Goal: Task Accomplishment & Management: Complete application form

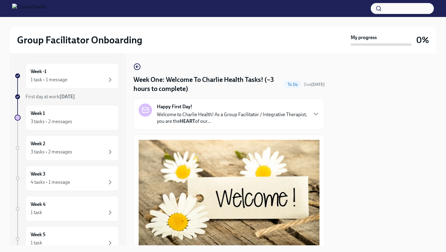
scroll to position [761, 0]
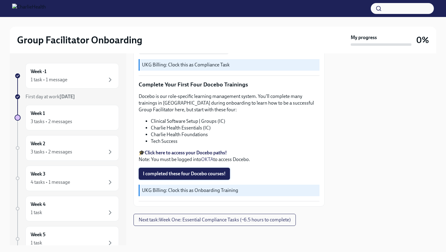
click at [172, 172] on span "I completed these four Docebo courses!" at bounding box center [184, 174] width 83 height 6
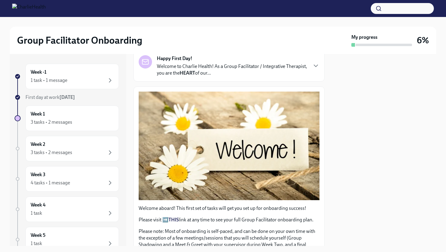
scroll to position [0, 0]
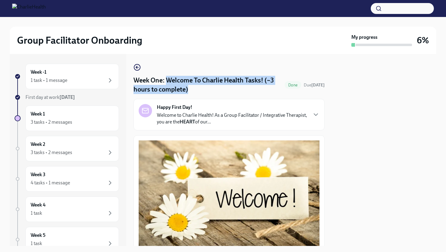
drag, startPoint x: 168, startPoint y: 80, endPoint x: 193, endPoint y: 90, distance: 27.8
click at [193, 90] on h4 "Week One: Welcome To Charlie Health Tasks! (~3 hours to complete)" at bounding box center [207, 85] width 149 height 18
copy h4 "Welcome To Charlie Health Tasks! (~3 hours to complete)"
click at [90, 83] on div "1 task • 1 message" at bounding box center [72, 80] width 83 height 7
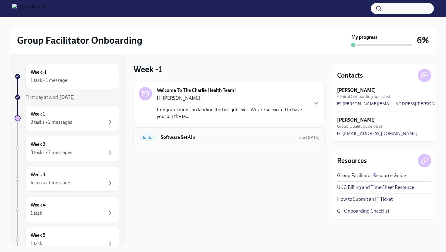
click at [213, 136] on h6 "Software Set-Up" at bounding box center [227, 137] width 133 height 7
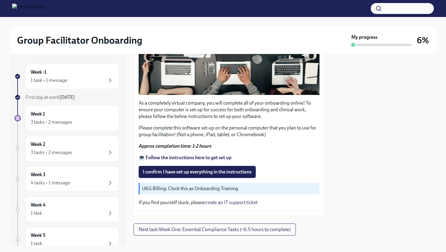
scroll to position [154, 0]
click at [180, 159] on strong "💻 Follow the instructions here to get set up" at bounding box center [185, 158] width 93 height 6
click at [160, 172] on span "I confirm I have set up everything in the instructions" at bounding box center [197, 172] width 109 height 6
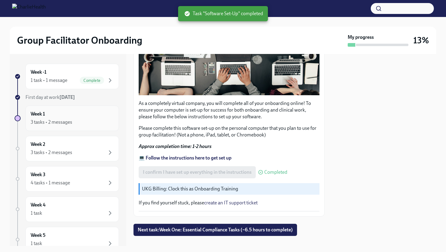
click at [75, 120] on div "3 tasks • 2 messages" at bounding box center [72, 122] width 83 height 7
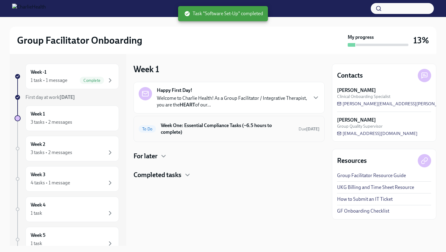
click at [206, 133] on h6 "Week One: Essential Compliance Tasks (~6.5 hours to complete)" at bounding box center [227, 128] width 133 height 13
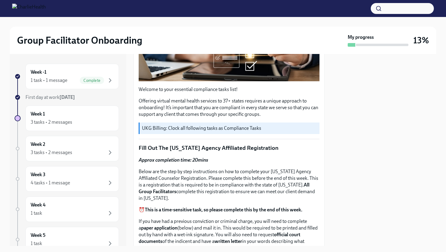
scroll to position [154, 0]
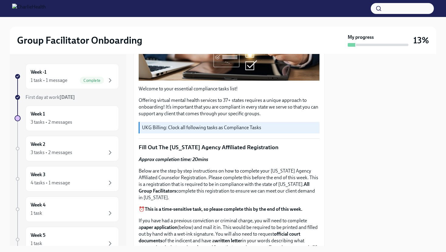
click at [207, 126] on p "UKG Billing: Clock all following tasks as Compliance Tasks" at bounding box center [229, 127] width 175 height 7
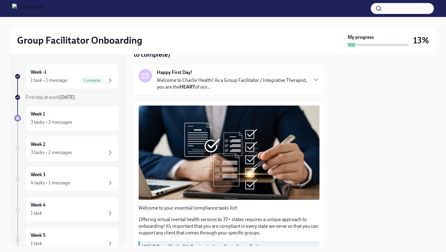
scroll to position [34, 0]
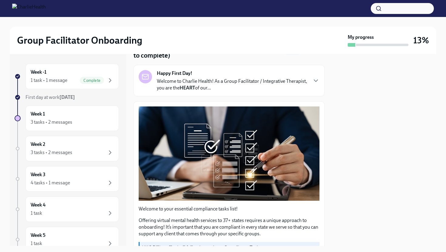
click at [217, 86] on p "Welcome to Charlie Health! As a Group Facilitator / Integrative Therapist, you …" at bounding box center [232, 84] width 150 height 13
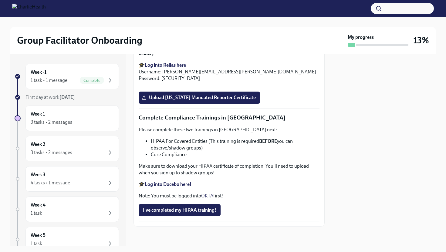
scroll to position [1663, 0]
click at [80, 79] on span "Complete" at bounding box center [92, 80] width 24 height 5
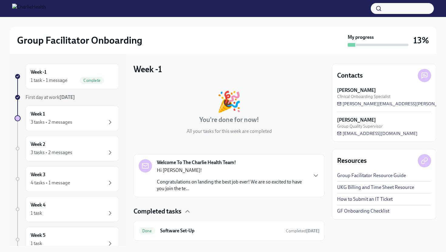
scroll to position [14, 0]
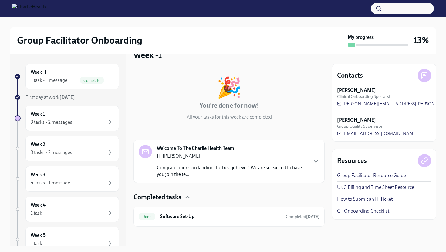
click at [185, 159] on p "Hi [PERSON_NAME]!" at bounding box center [232, 156] width 150 height 7
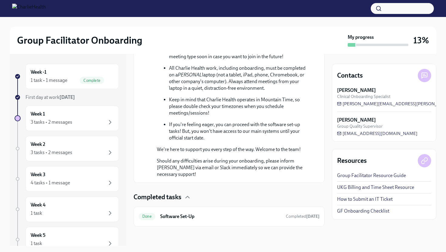
scroll to position [349, 0]
click at [194, 219] on h6 "Software Set-Up" at bounding box center [220, 216] width 121 height 7
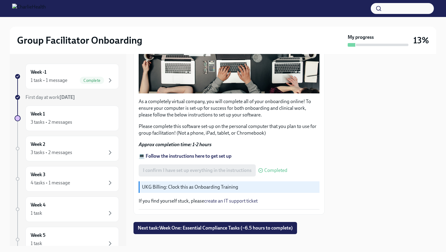
scroll to position [164, 0]
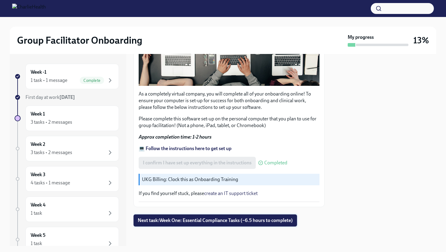
click at [190, 220] on span "Next task : Week One: Essential Compliance Tasks (~6.5 hours to complete)" at bounding box center [215, 220] width 155 height 6
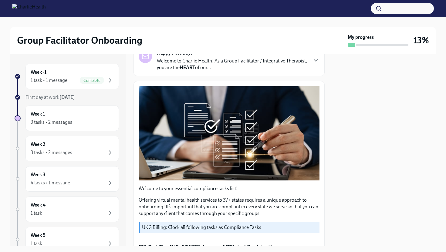
scroll to position [7, 0]
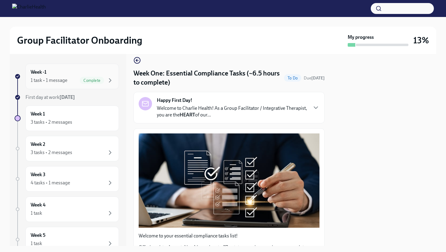
click at [45, 76] on div "Week -1 1 task • 1 message Complete" at bounding box center [72, 76] width 83 height 15
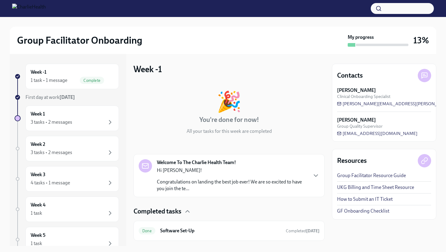
scroll to position [14, 0]
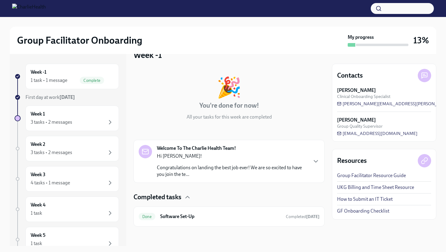
click at [190, 159] on div "Hi [PERSON_NAME]! Congratulations on landing the best job ever! We are so excit…" at bounding box center [232, 165] width 150 height 25
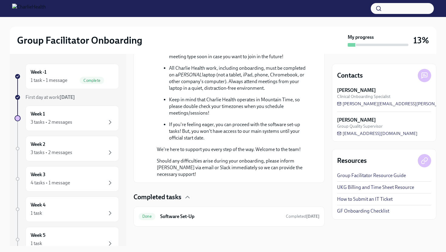
scroll to position [349, 0]
click at [192, 218] on h6 "Software Set-Up" at bounding box center [220, 216] width 121 height 7
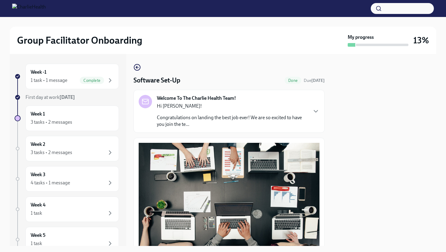
scroll to position [164, 0]
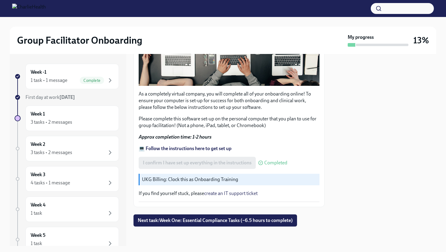
click at [200, 179] on p "UKG Billing: Clock this as Onboarding Training" at bounding box center [229, 179] width 175 height 7
click at [193, 150] on strong "💻 Follow the instructions here to get set up" at bounding box center [185, 149] width 93 height 6
click at [62, 84] on div "Week -1 1 task • 1 message Complete" at bounding box center [71, 76] width 93 height 25
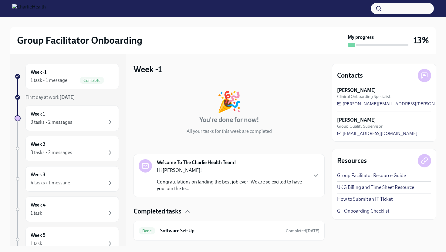
click at [62, 84] on div "Week -1 1 task • 1 message Complete" at bounding box center [71, 76] width 93 height 25
click at [64, 80] on div "1 task • 1 message" at bounding box center [49, 80] width 37 height 7
click at [73, 116] on div "Week 1 3 tasks • 2 messages" at bounding box center [72, 118] width 83 height 15
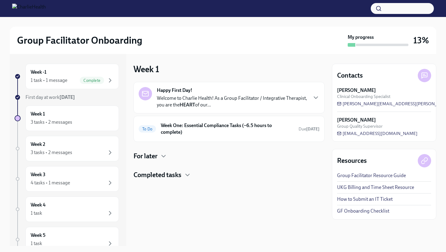
click at [168, 178] on h4 "Completed tasks" at bounding box center [157, 174] width 48 height 9
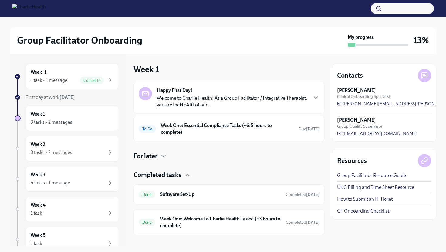
scroll to position [9, 0]
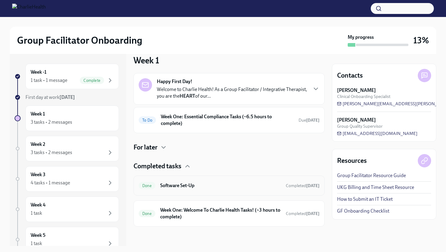
click at [212, 186] on h6 "Software Set-Up" at bounding box center [220, 185] width 121 height 7
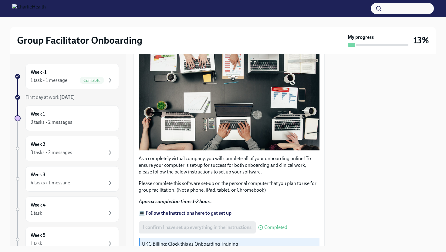
scroll to position [164, 0]
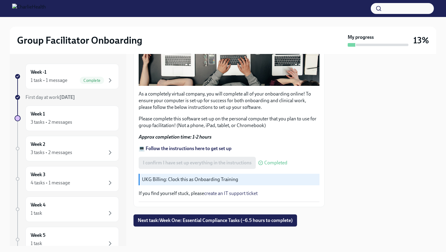
click at [182, 196] on p "If you find yourself stuck, please create an IT support ticket" at bounding box center [229, 193] width 181 height 7
click at [88, 120] on div "3 tasks • 2 messages" at bounding box center [72, 122] width 83 height 7
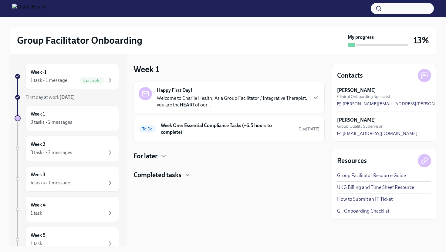
click at [164, 175] on h4 "Completed tasks" at bounding box center [157, 174] width 48 height 9
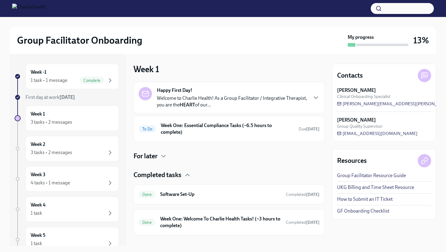
scroll to position [9, 0]
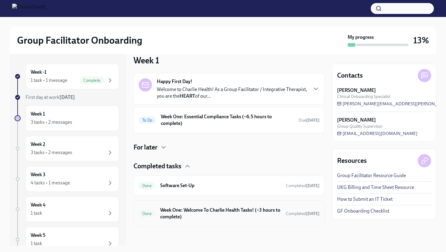
click at [186, 213] on h6 "Week One: Welcome To Charlie Health Tasks! (~3 hours to complete)" at bounding box center [220, 213] width 121 height 13
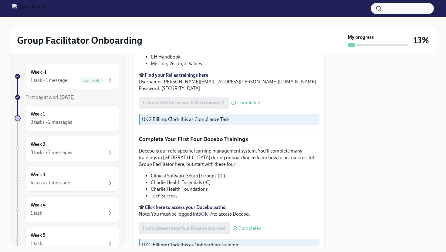
scroll to position [761, 0]
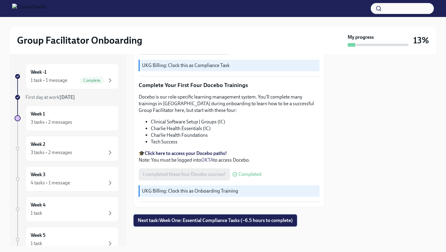
click at [183, 218] on span "Next task : Week One: Essential Compliance Tasks (~6.5 hours to complete)" at bounding box center [215, 220] width 155 height 6
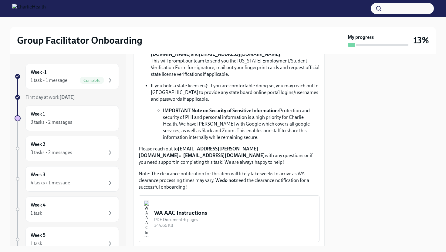
scroll to position [434, 0]
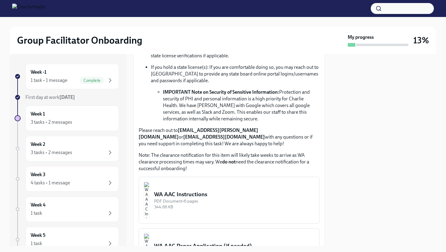
click at [185, 198] on div "PDF Document • 6 pages" at bounding box center [234, 201] width 160 height 6
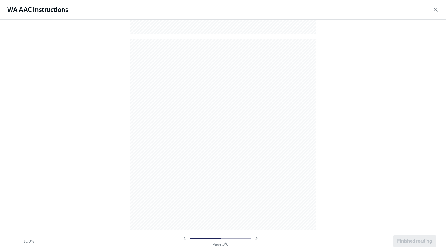
scroll to position [474, 0]
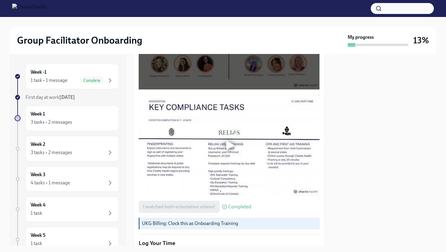
scroll to position [395, 0]
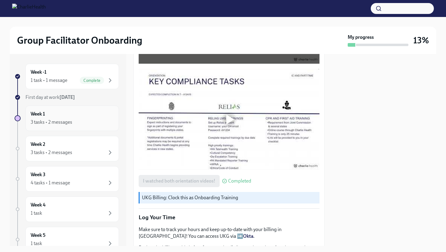
click at [78, 125] on div "3 tasks • 2 messages" at bounding box center [72, 122] width 83 height 7
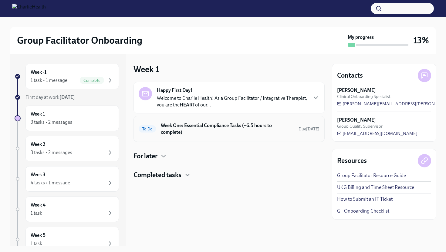
click at [182, 132] on h6 "Week One: Essential Compliance Tasks (~6.5 hours to complete)" at bounding box center [227, 128] width 133 height 13
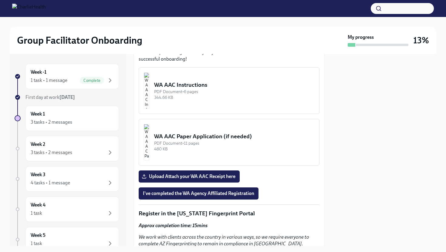
scroll to position [545, 0]
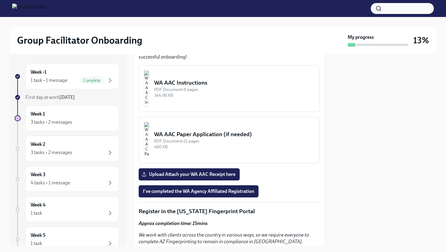
click at [195, 130] on div "WA AAC Paper Application (if needed)" at bounding box center [234, 134] width 160 height 8
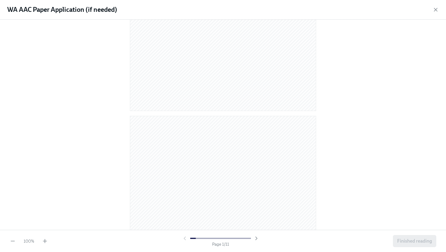
scroll to position [162, 0]
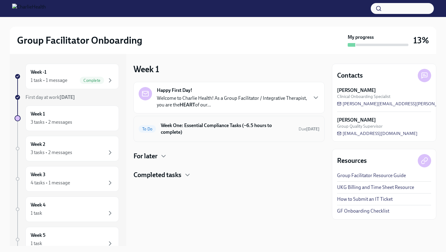
click at [177, 129] on h6 "Week One: Essential Compliance Tasks (~6.5 hours to complete)" at bounding box center [227, 128] width 133 height 13
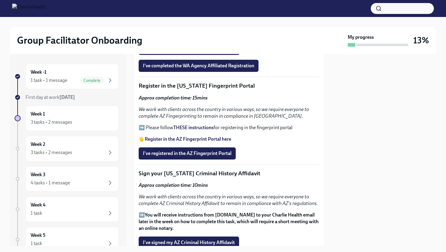
scroll to position [672, 0]
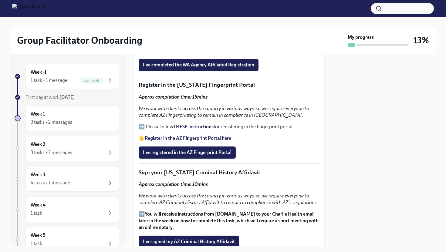
click at [190, 135] on strong "Register in the AZ Fingerprint Portal here" at bounding box center [188, 138] width 86 height 6
click at [185, 124] on strong "THESE instructions" at bounding box center [193, 127] width 40 height 6
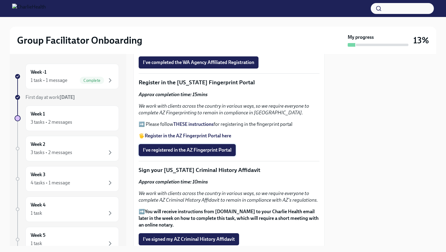
click at [161, 147] on span "I've registered in the AZ Fingerprint Portal" at bounding box center [187, 150] width 89 height 6
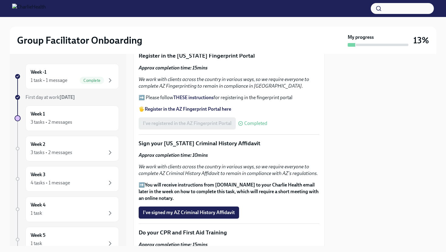
scroll to position [724, 0]
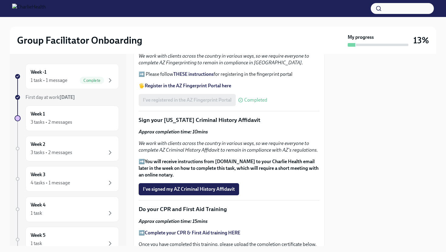
click at [171, 159] on strong "You will receive instructions from [DOMAIN_NAME] to your Charlie Health email l…" at bounding box center [229, 168] width 180 height 19
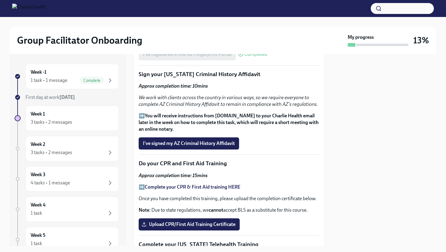
scroll to position [792, 0]
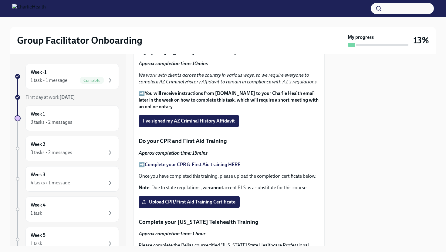
click at [172, 162] on strong "Complete your CPR & First Aid training HERE" at bounding box center [192, 165] width 95 height 6
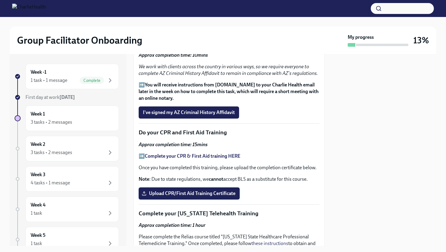
click at [166, 190] on span "Upload CPR/First Aid Training Certificate" at bounding box center [189, 193] width 92 height 6
click at [0, 0] on input "Upload CPR/First Aid Training Certificate" at bounding box center [0, 0] width 0 height 0
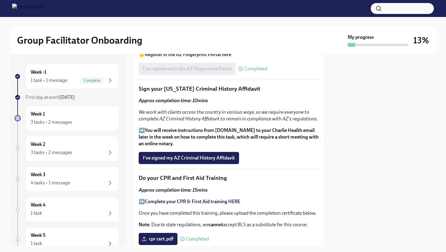
scroll to position [756, 0]
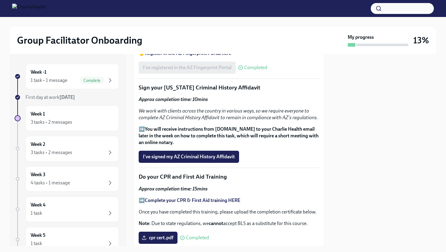
click at [172, 128] on strong "You will receive instructions from [DOMAIN_NAME] to your Charlie Health email l…" at bounding box center [229, 135] width 180 height 19
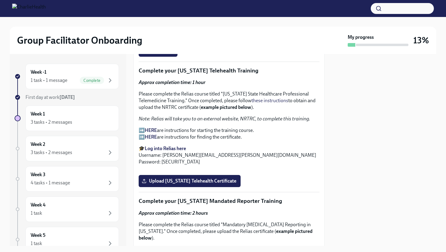
scroll to position [933, 0]
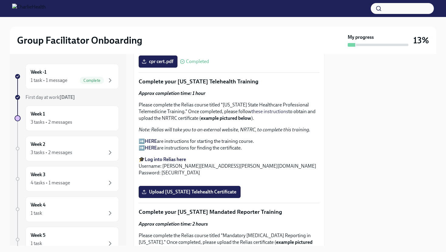
click at [151, 138] on strong "HERE" at bounding box center [151, 141] width 12 height 6
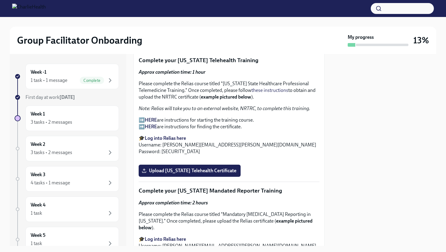
scroll to position [947, 0]
